Goal: Check status: Check status

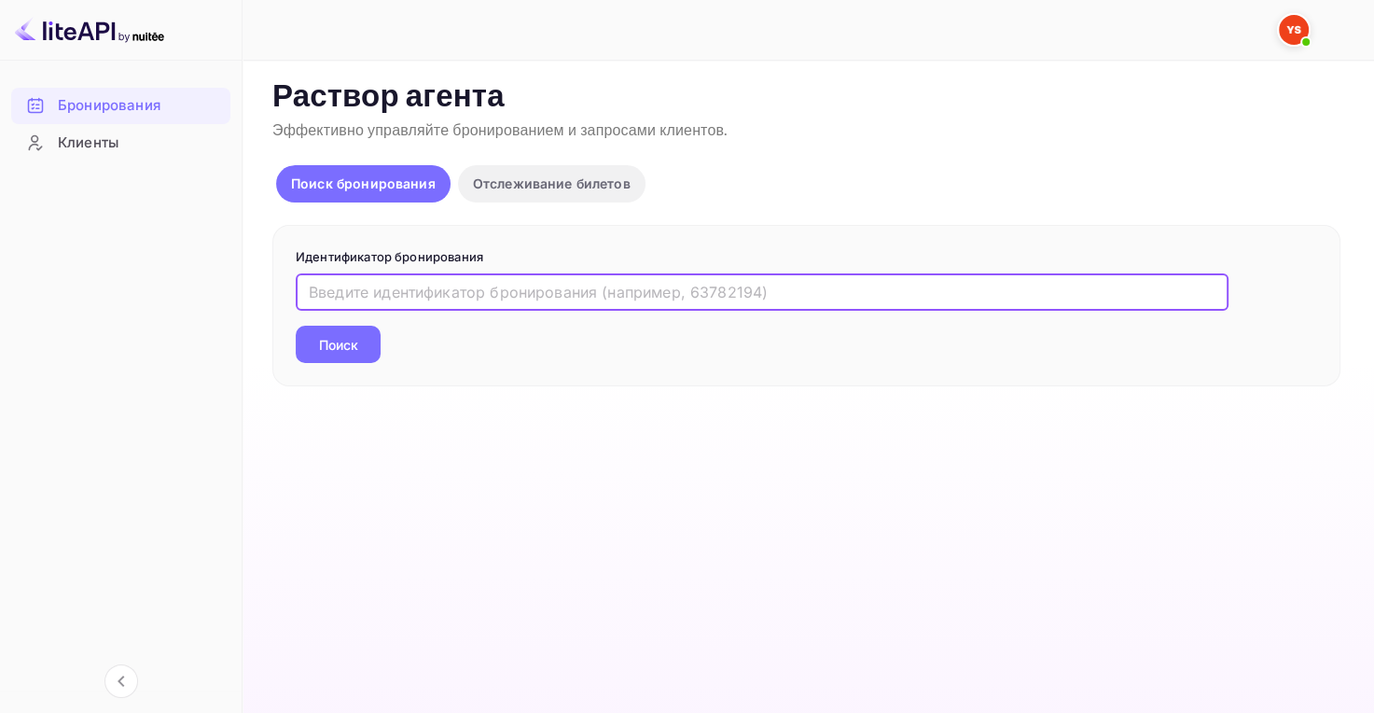
click at [508, 284] on input "text" at bounding box center [762, 291] width 933 height 37
paste input "9762668"
type input "9762668"
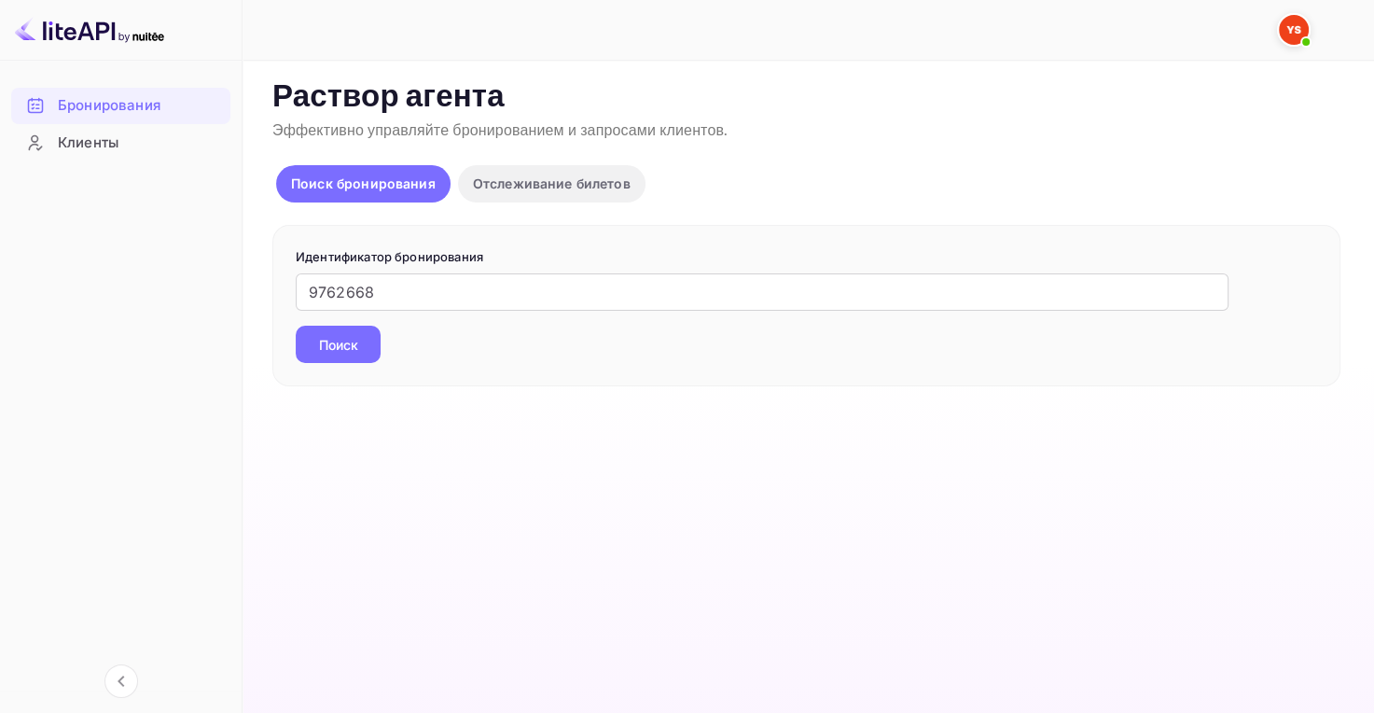
click at [341, 335] on ya-tr-span "Поиск" at bounding box center [338, 345] width 39 height 20
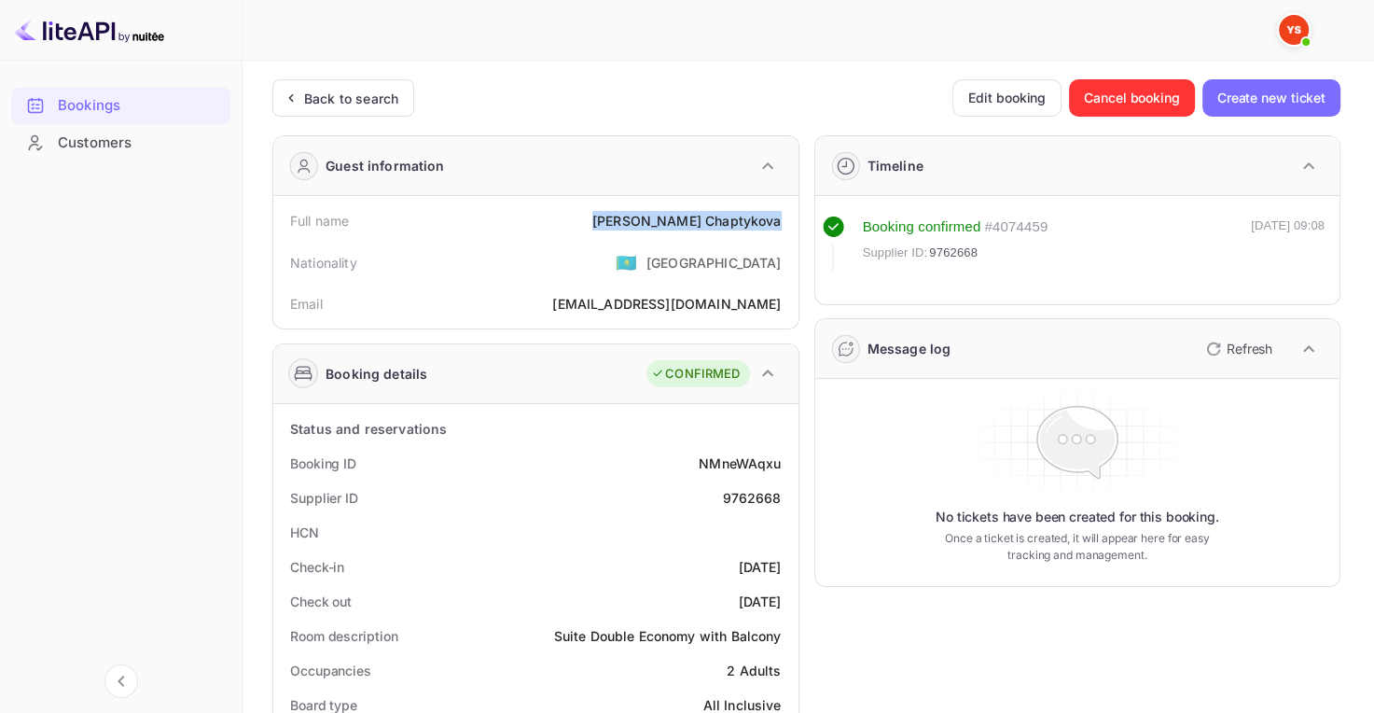
drag, startPoint x: 649, startPoint y: 217, endPoint x: 790, endPoint y: 217, distance: 140.9
click at [790, 217] on div "Full name [PERSON_NAME]" at bounding box center [536, 220] width 510 height 35
copy div "[PERSON_NAME] Chaptykova"
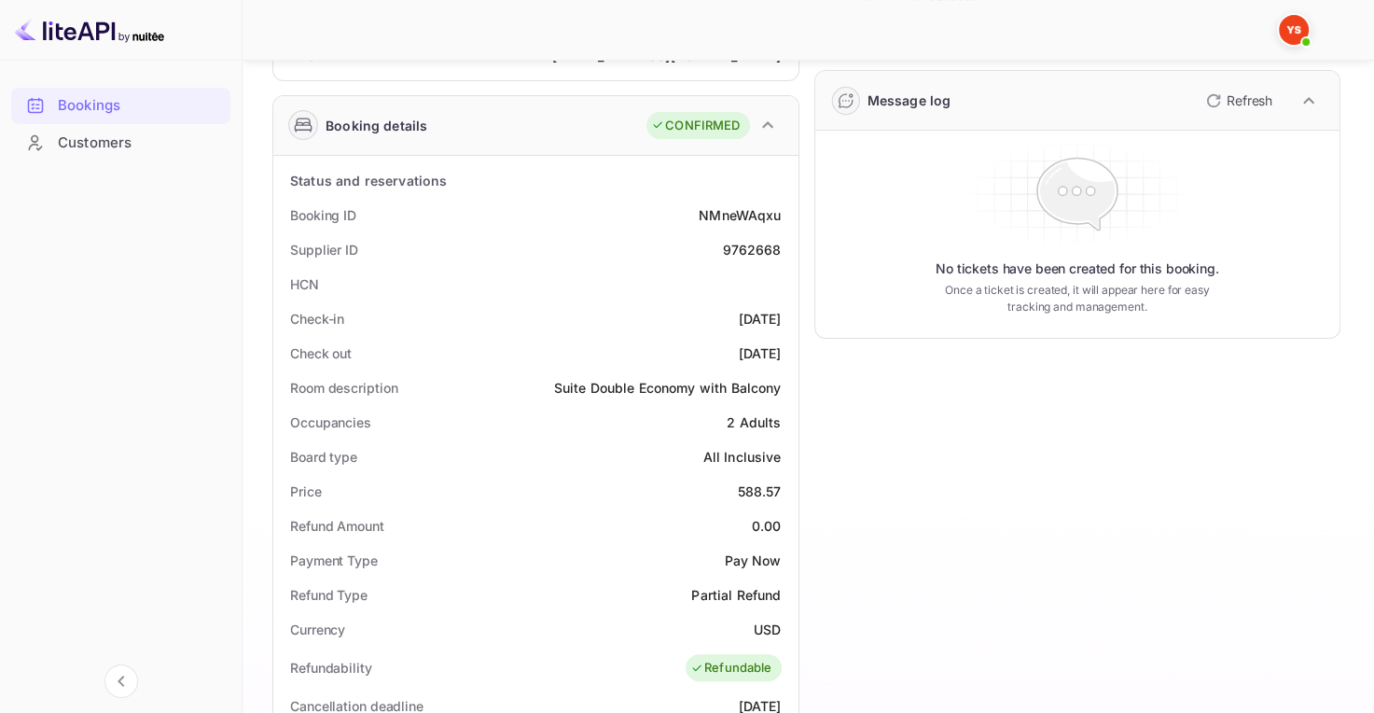
scroll to position [280, 0]
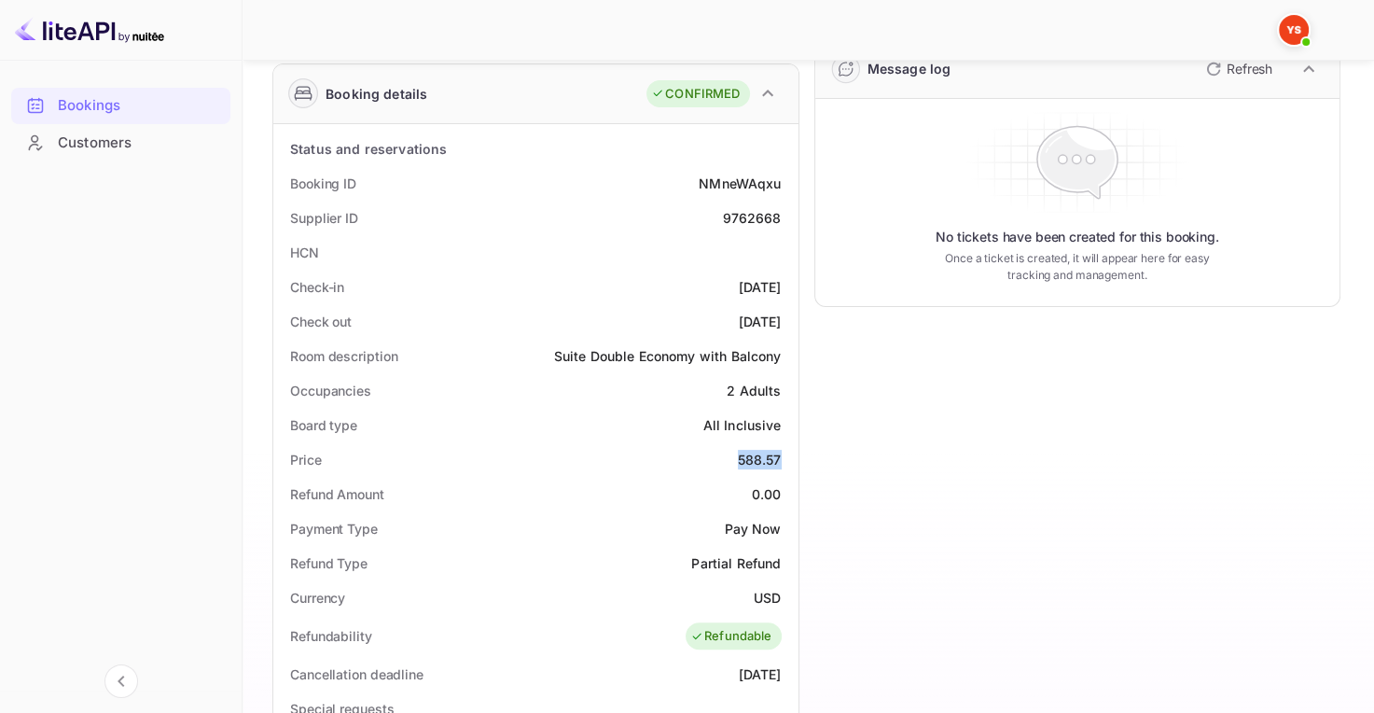
drag, startPoint x: 728, startPoint y: 453, endPoint x: 789, endPoint y: 459, distance: 61.8
click at [788, 458] on div "Price 588.57" at bounding box center [536, 459] width 510 height 35
copy div "588.57"
drag, startPoint x: 740, startPoint y: 599, endPoint x: 789, endPoint y: 595, distance: 49.6
click at [789, 595] on div "Currency USD" at bounding box center [536, 597] width 510 height 35
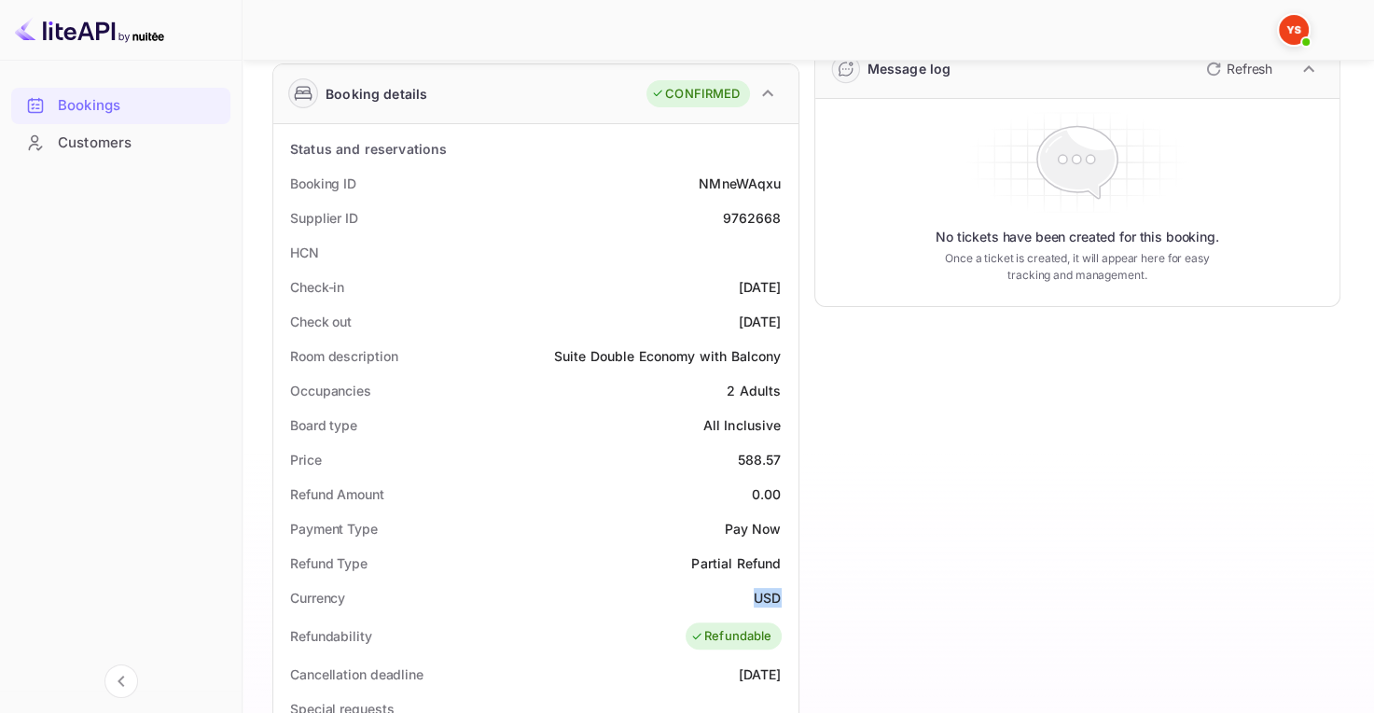
copy ya-tr-span "USD"
